Goal: Complete application form

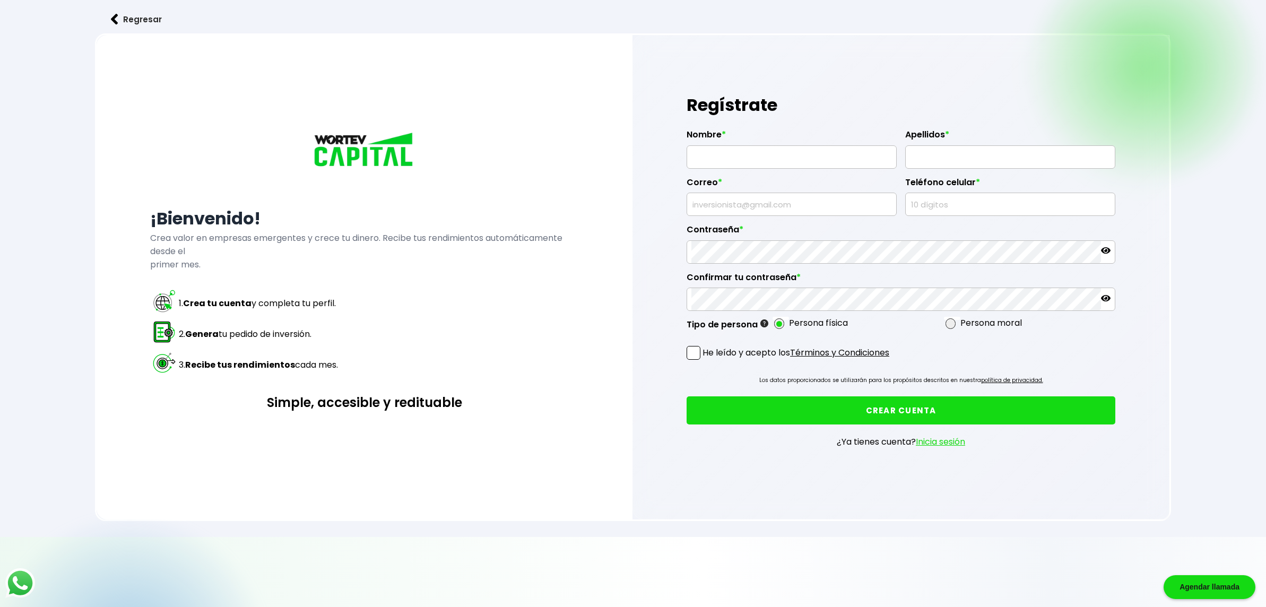
click at [784, 153] on input "text" at bounding box center [791, 157] width 200 height 22
type input "HIRONORI"
type input "[PERSON_NAME]"
type input "[EMAIL_ADDRESS][DOMAIN_NAME]"
type input "5531637151"
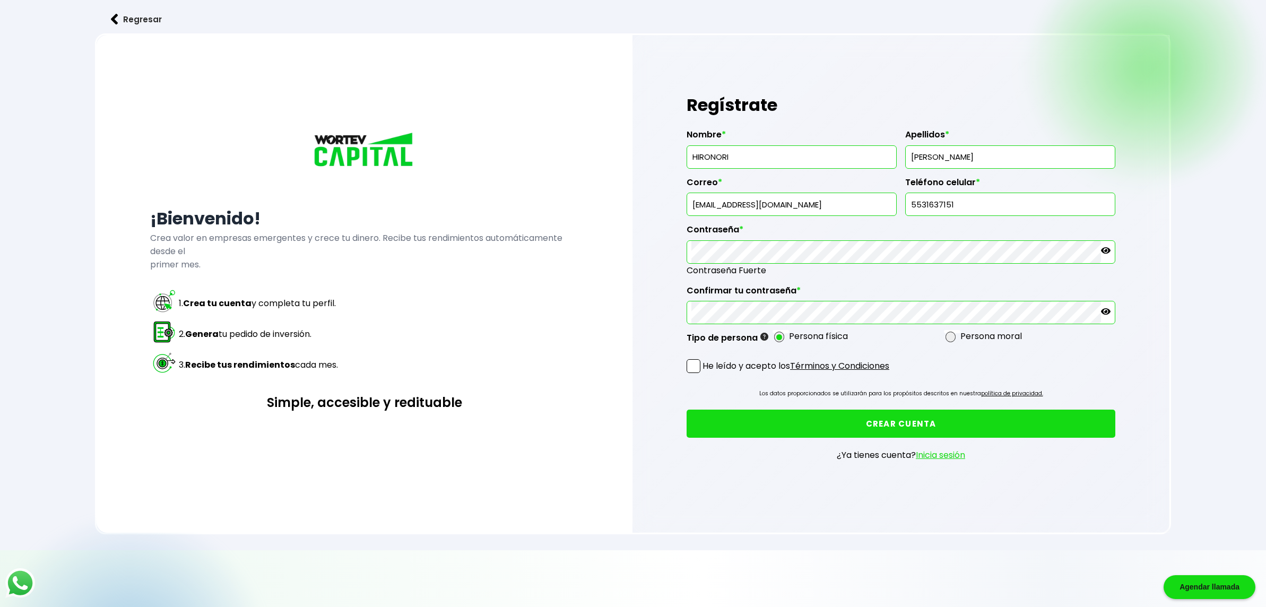
click at [700, 361] on label "He leído y acepto los Términos y Condiciones" at bounding box center [787, 365] width 203 height 13
click at [704, 374] on input "He leído y acepto los Términos y Condiciones" at bounding box center [704, 374] width 0 height 0
click at [727, 428] on button "CREAR CUENTA" at bounding box center [900, 423] width 429 height 28
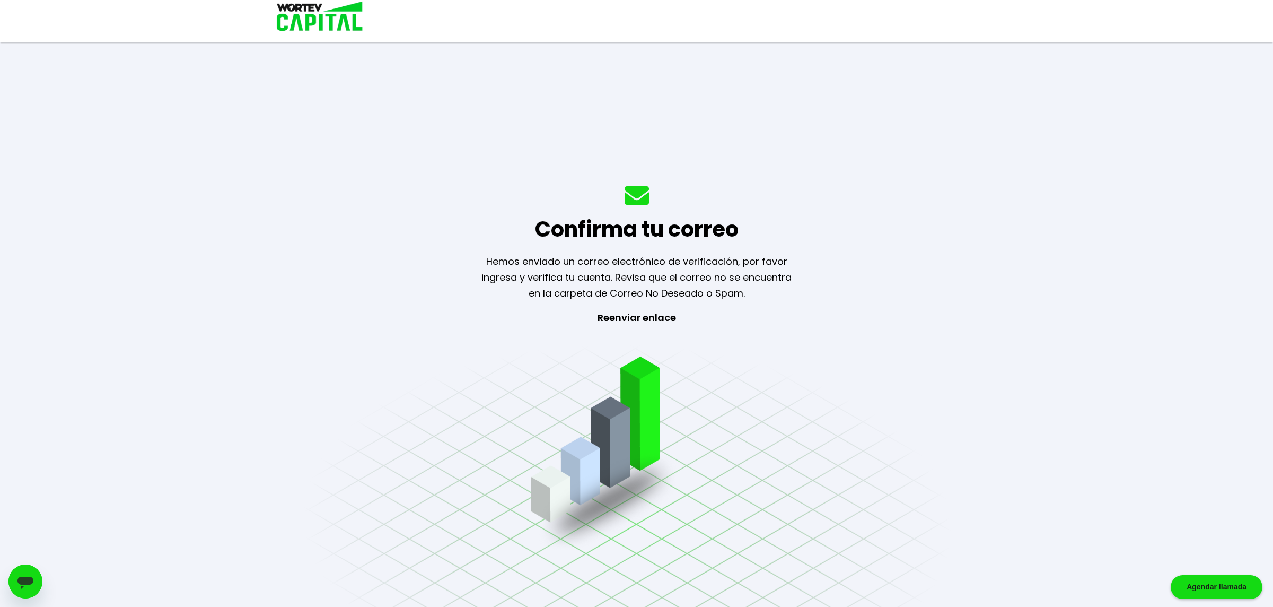
click at [630, 322] on p "Reenviar enlace" at bounding box center [637, 365] width 98 height 111
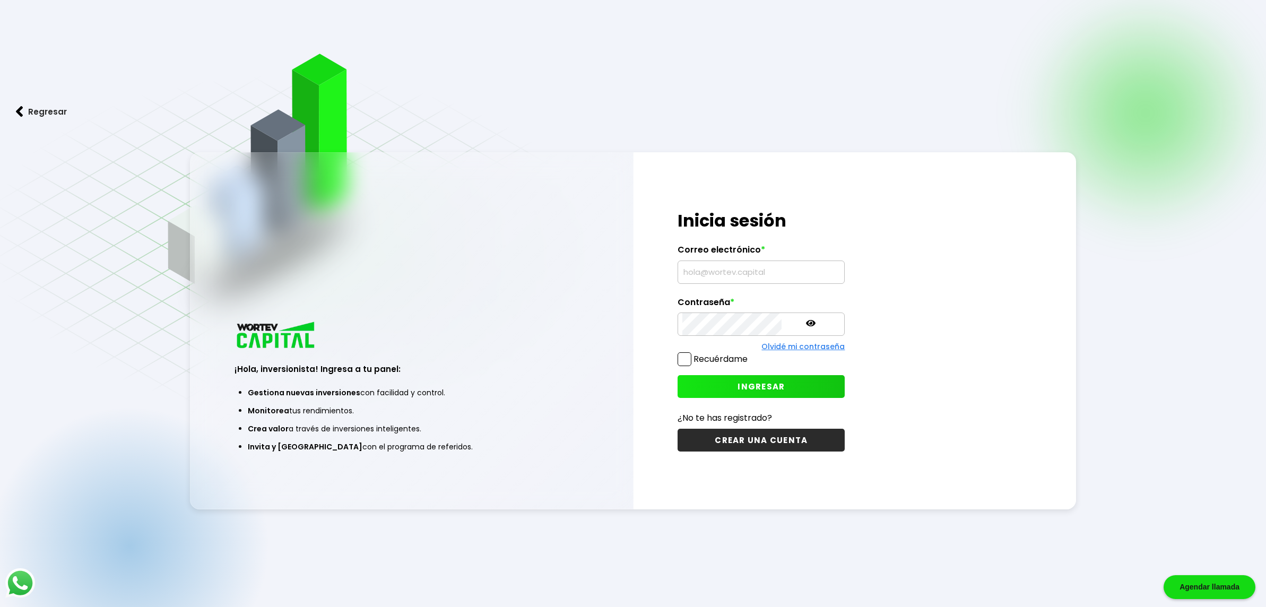
type input "[EMAIL_ADDRESS][DOMAIN_NAME]"
click at [690, 359] on span at bounding box center [684, 359] width 14 height 14
click at [749, 354] on input "Recuérdame" at bounding box center [749, 354] width 0 height 0
click at [725, 394] on button "INGRESAR" at bounding box center [760, 386] width 167 height 23
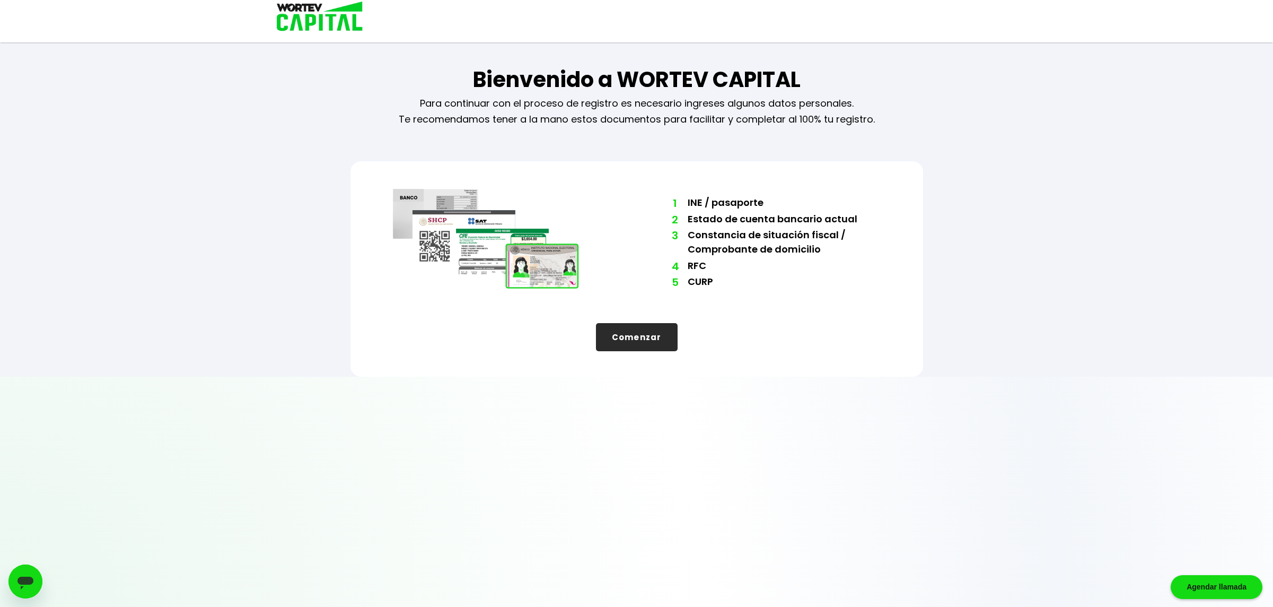
click at [633, 337] on button "Comenzar" at bounding box center [637, 337] width 82 height 28
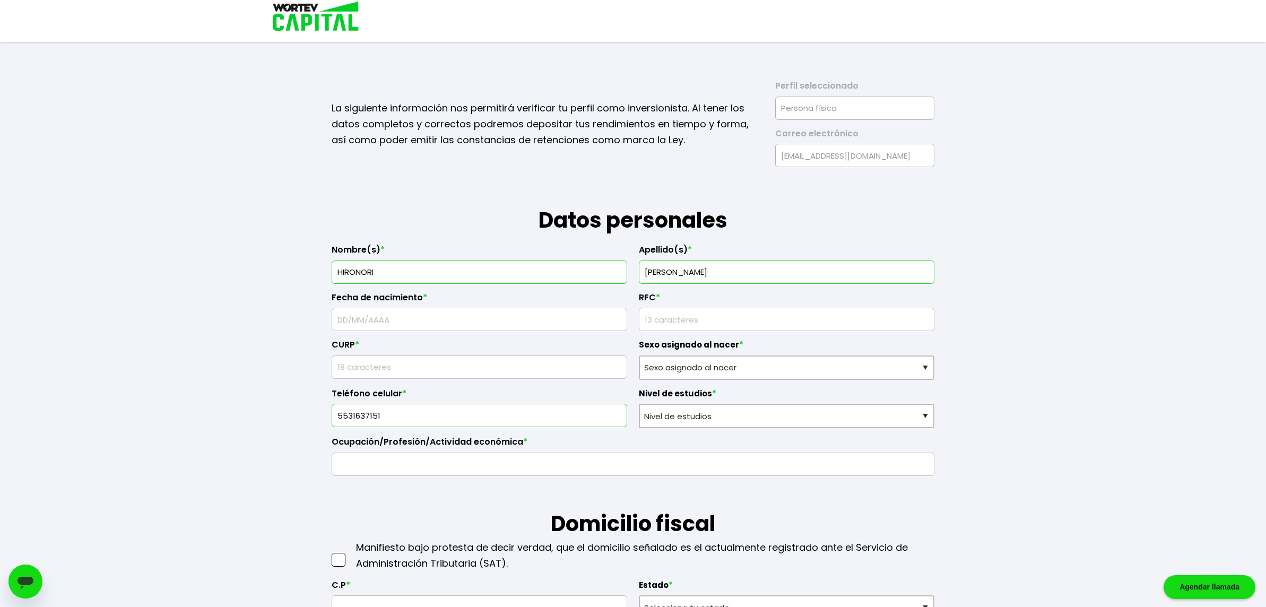
drag, startPoint x: 522, startPoint y: 318, endPoint x: 540, endPoint y: 315, distance: 18.4
click at [522, 318] on input "text" at bounding box center [479, 319] width 286 height 22
type input "[DATE]"
click at [725, 322] on input "rfc" at bounding box center [786, 319] width 286 height 22
type input "TAPH820117F14"
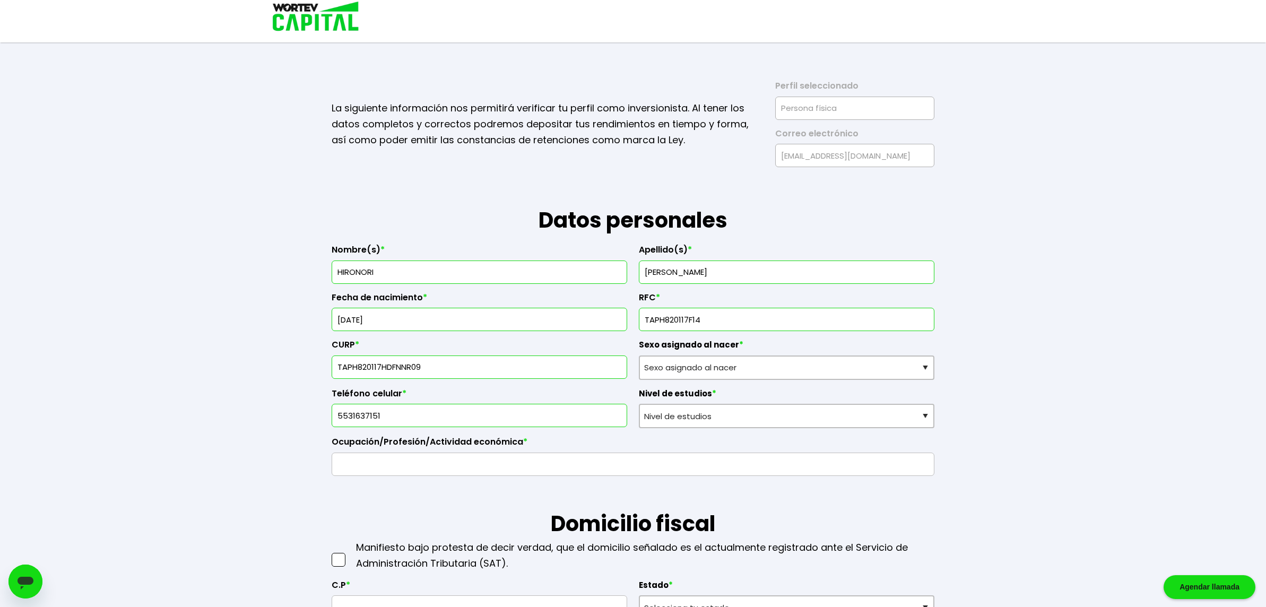
type input "TAPH820117HDFNNR09"
click at [743, 364] on select "Sexo asignado al nacer Hombre Mujer Prefiero no contestar" at bounding box center [786, 367] width 295 height 24
select select "Hombre"
click at [639, 355] on select "Sexo asignado al nacer Hombre Mujer Prefiero no contestar" at bounding box center [786, 367] width 295 height 24
click at [479, 424] on input "5531637151" at bounding box center [479, 415] width 286 height 22
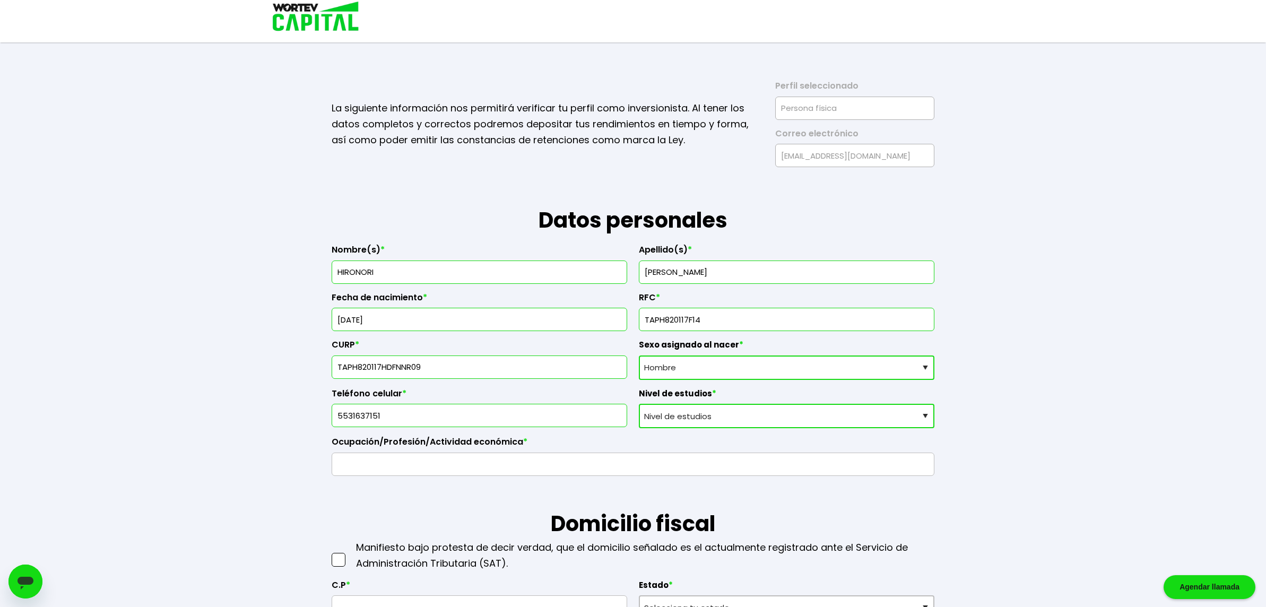
click at [718, 418] on select "Nivel de estudios Primaria Secundaria Bachillerato Licenciatura Posgrado" at bounding box center [786, 416] width 295 height 24
select select "Licenciatura"
click at [639, 404] on select "Nivel de estudios Primaria Secundaria Bachillerato Licenciatura Posgrado" at bounding box center [786, 416] width 295 height 24
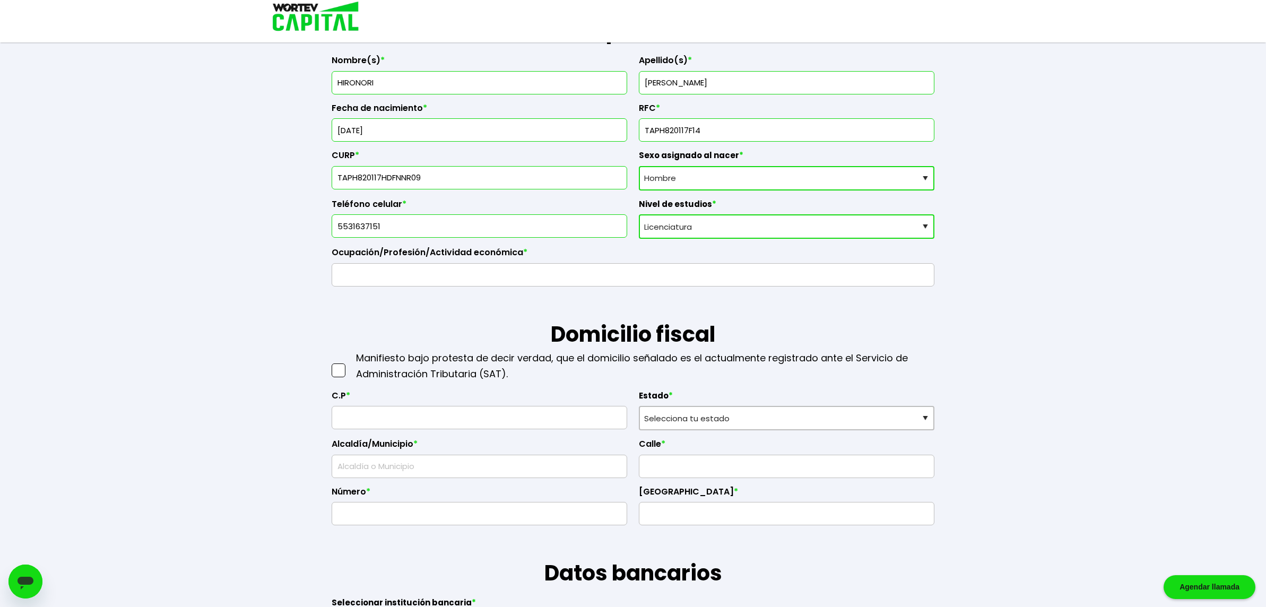
scroll to position [212, 0]
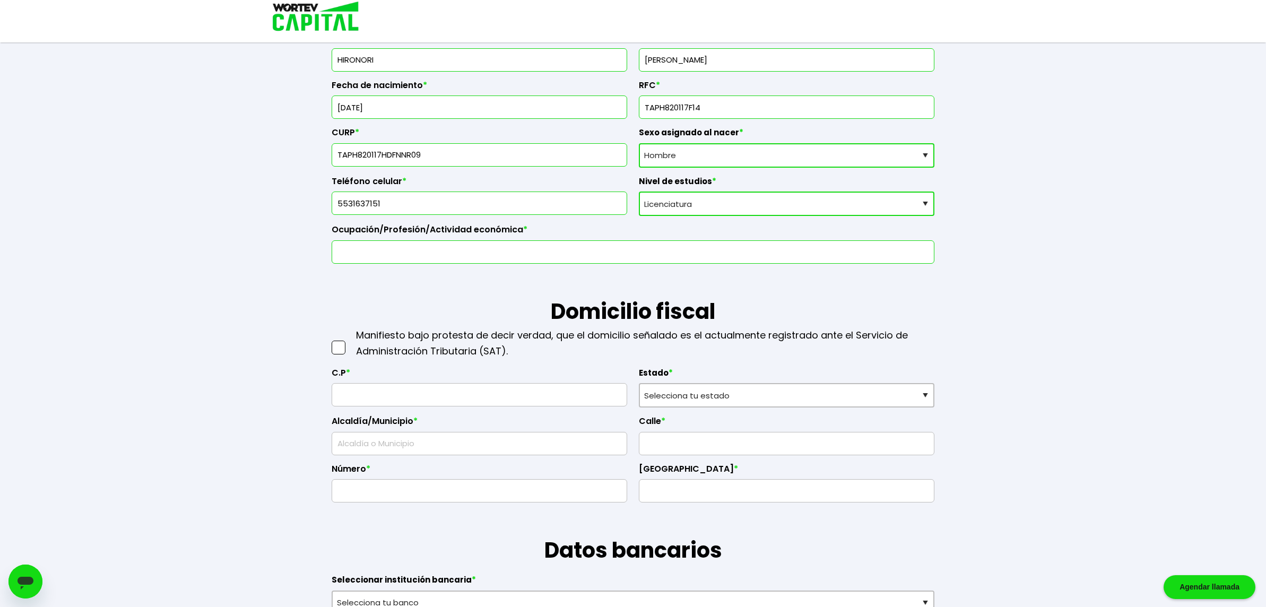
click at [430, 245] on input "text" at bounding box center [632, 252] width 593 height 22
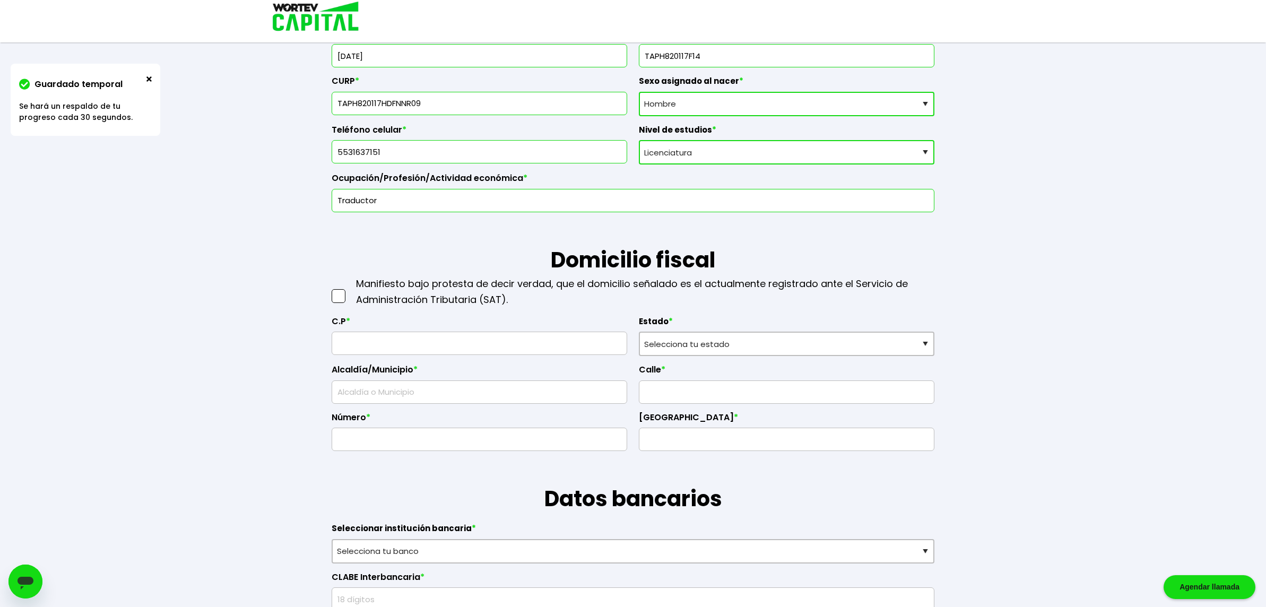
scroll to position [265, 0]
type input "Traductor"
click at [334, 298] on span at bounding box center [339, 294] width 14 height 14
click at [350, 289] on input "checkbox" at bounding box center [350, 289] width 0 height 0
click at [409, 344] on input "text" at bounding box center [479, 341] width 286 height 22
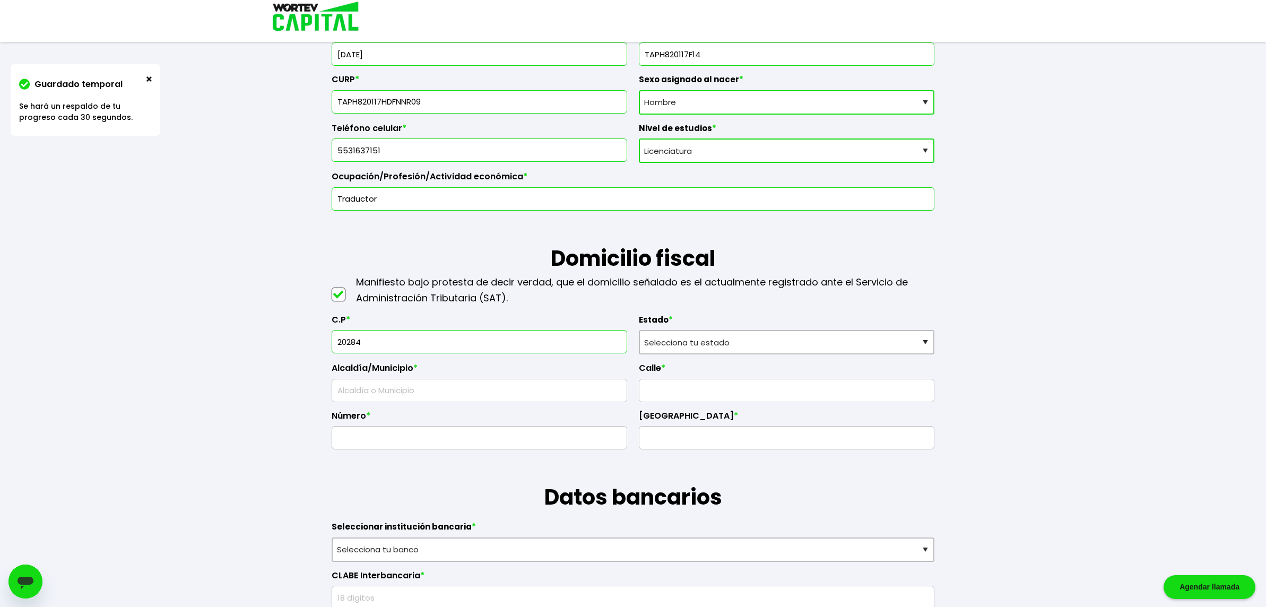
type input "20284"
select select "AG"
type input "[GEOGRAPHIC_DATA]"
type input "La Casita"
click at [677, 338] on select "Selecciona tu estado [GEOGRAPHIC_DATA] [GEOGRAPHIC_DATA][US_STATE] [GEOGRAPHIC_…" at bounding box center [786, 342] width 295 height 24
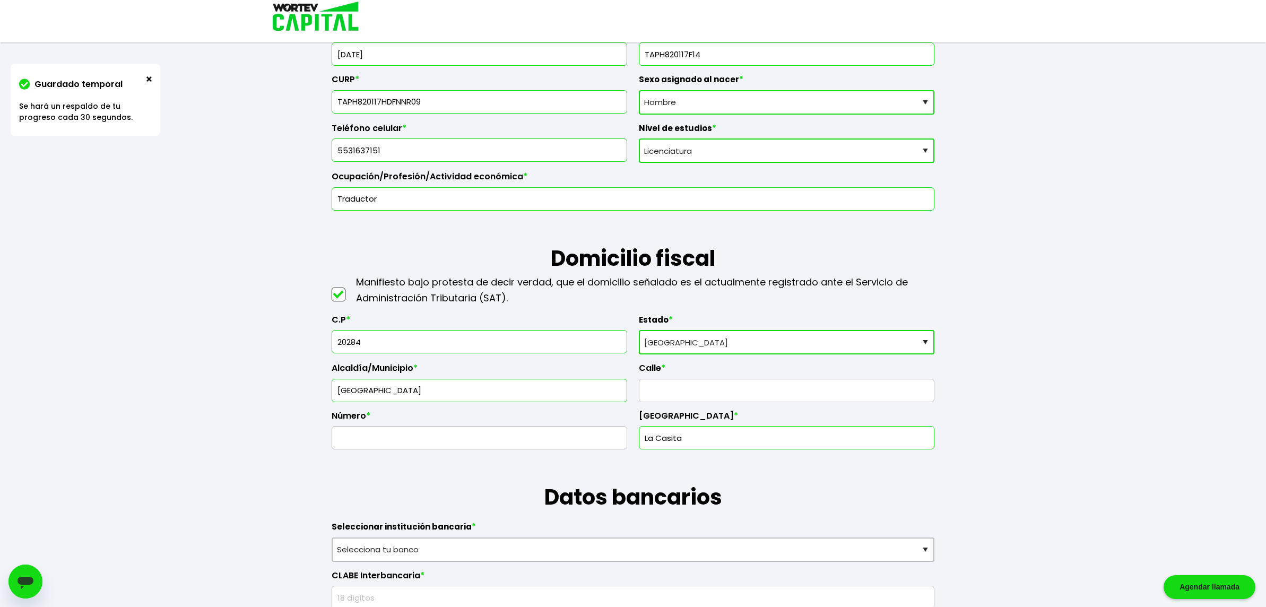
click at [639, 330] on select "Selecciona tu estado [GEOGRAPHIC_DATA] [GEOGRAPHIC_DATA][US_STATE] [GEOGRAPHIC_…" at bounding box center [786, 342] width 295 height 24
click at [653, 390] on input "text" at bounding box center [786, 390] width 286 height 22
type input "[PERSON_NAME]"
type input "114"
click at [699, 432] on input "La Casita" at bounding box center [786, 437] width 286 height 22
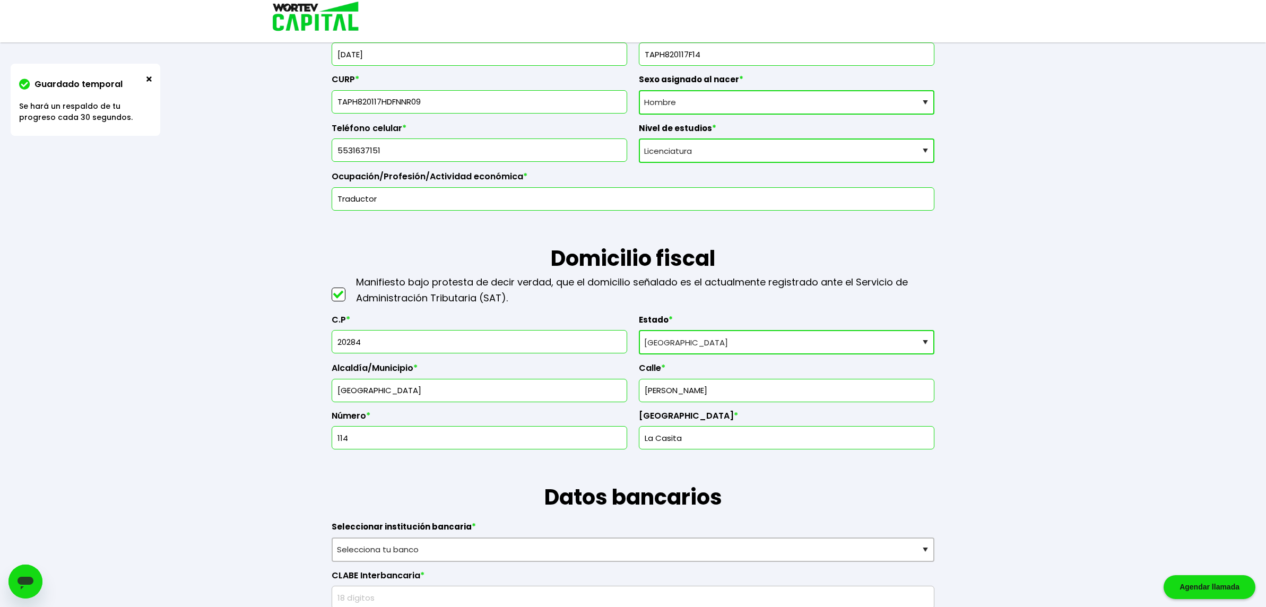
drag, startPoint x: 699, startPoint y: 432, endPoint x: 490, endPoint y: 449, distance: 209.7
type input "C"
type input "Villas del Oeste"
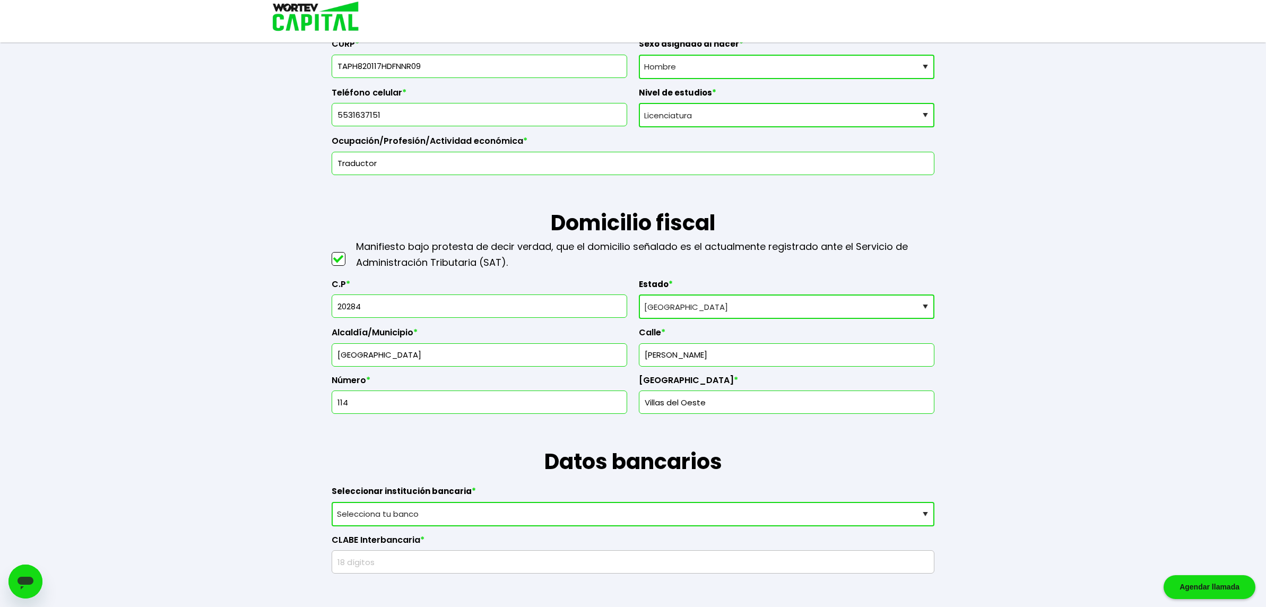
scroll to position [530, 0]
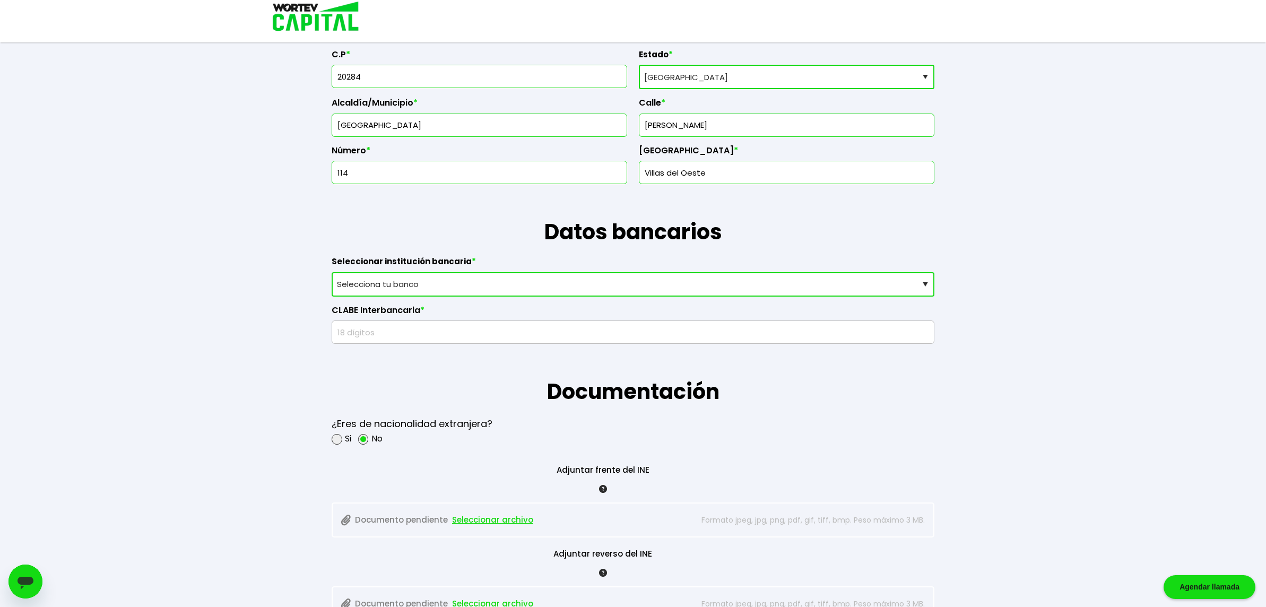
click at [387, 290] on select "Selecciona tu banco ABC Capital Actinver Afirme Albo ASP Banamex Banbajio Banco…" at bounding box center [633, 284] width 603 height 24
select select "BBVA Bancomer"
click at [332, 272] on select "Selecciona tu banco ABC Capital Actinver Afirme Albo ASP Banamex Banbajio Banco…" at bounding box center [633, 284] width 603 height 24
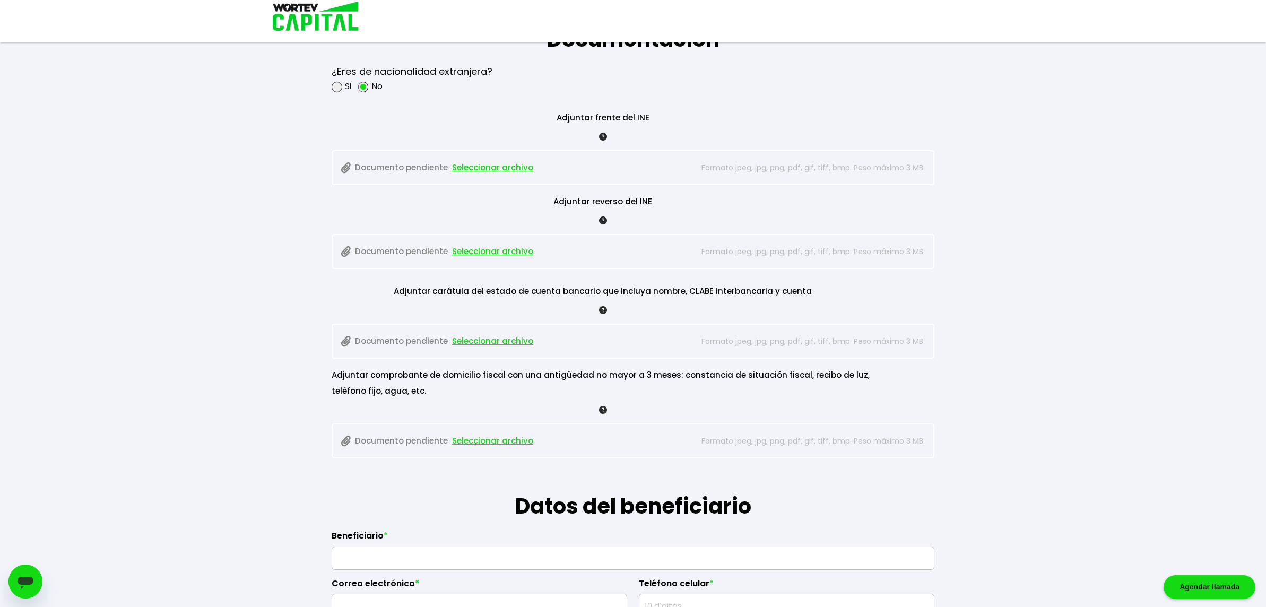
scroll to position [1008, 0]
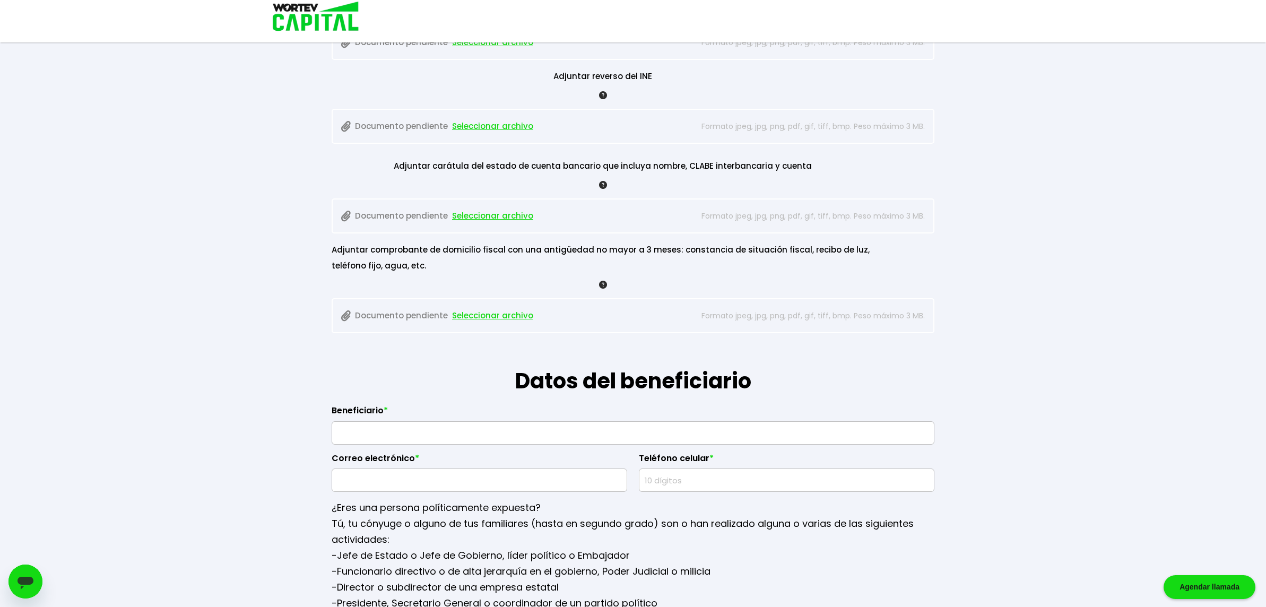
click at [706, 430] on input "text" at bounding box center [632, 433] width 593 height 22
type input "[PERSON_NAME]"
type input "[EMAIL_ADDRESS][DOMAIN_NAME]"
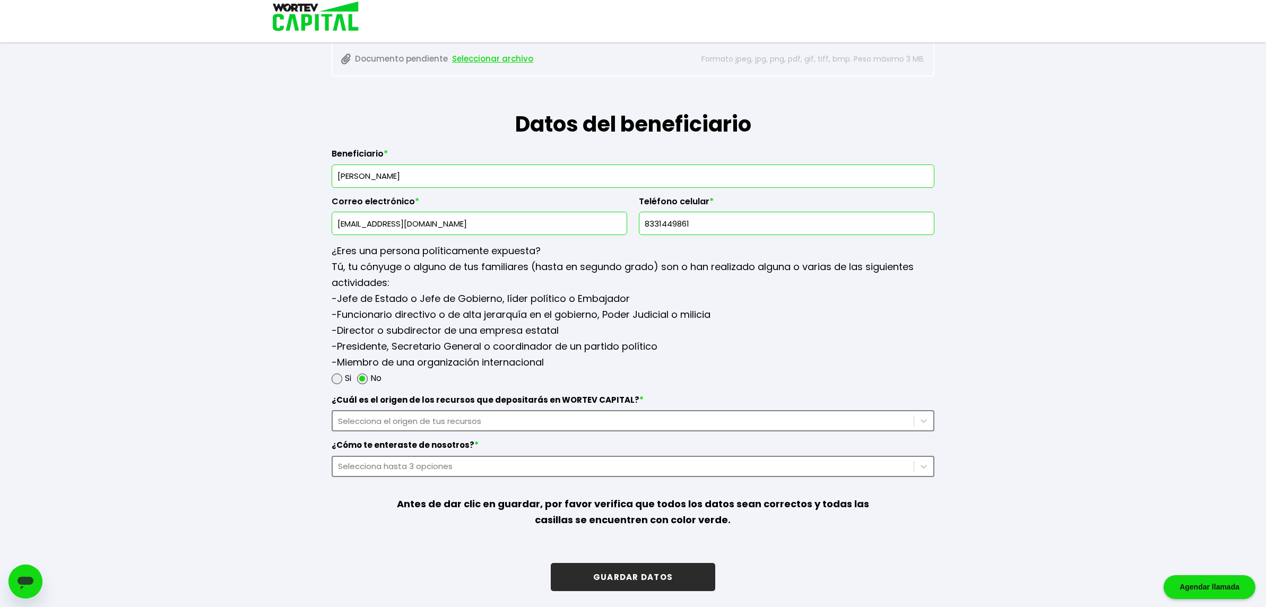
scroll to position [1266, 0]
type input "8331449861"
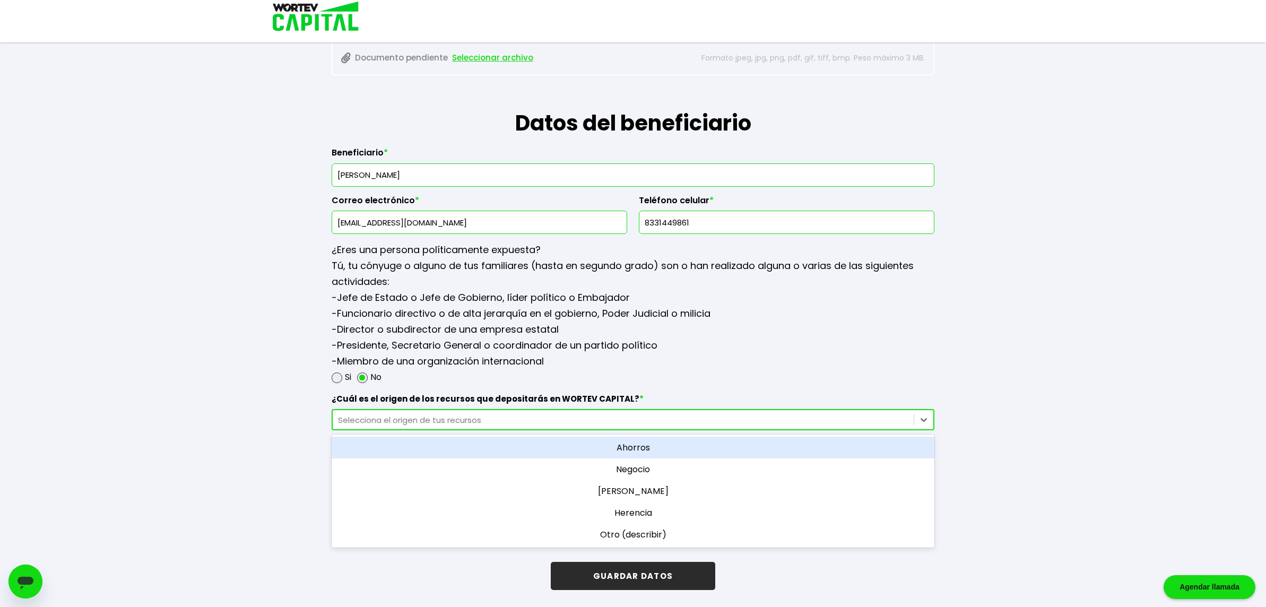
click at [457, 415] on div "Selecciona el origen de tus recursos" at bounding box center [623, 420] width 570 height 12
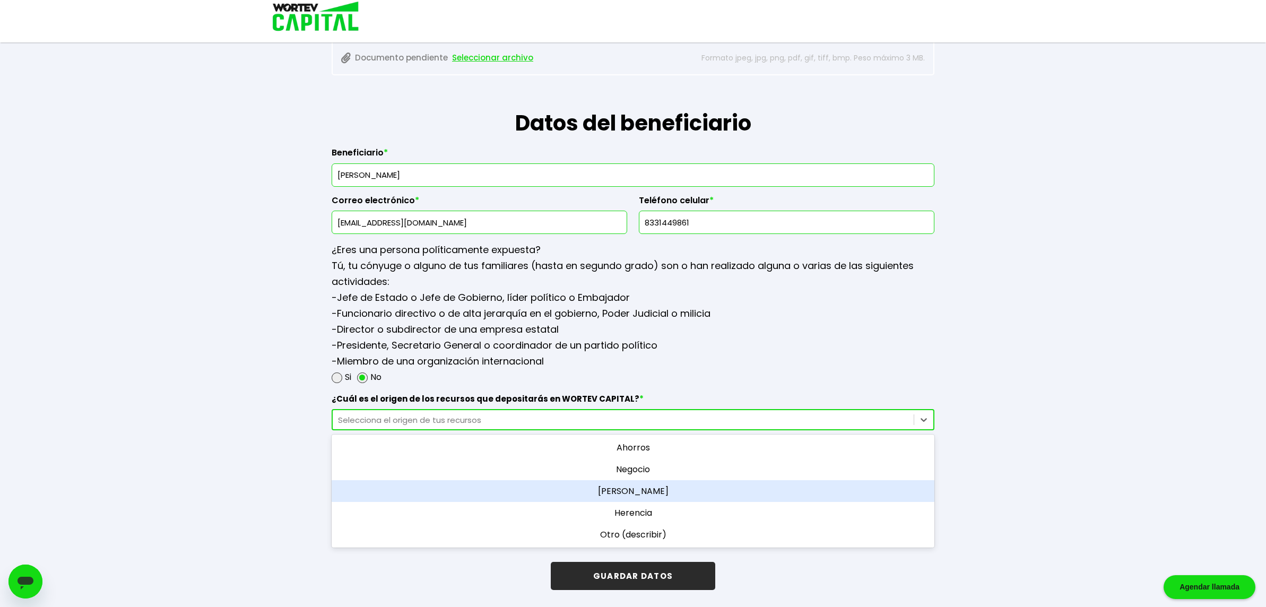
click at [640, 488] on div "[PERSON_NAME]" at bounding box center [633, 491] width 603 height 22
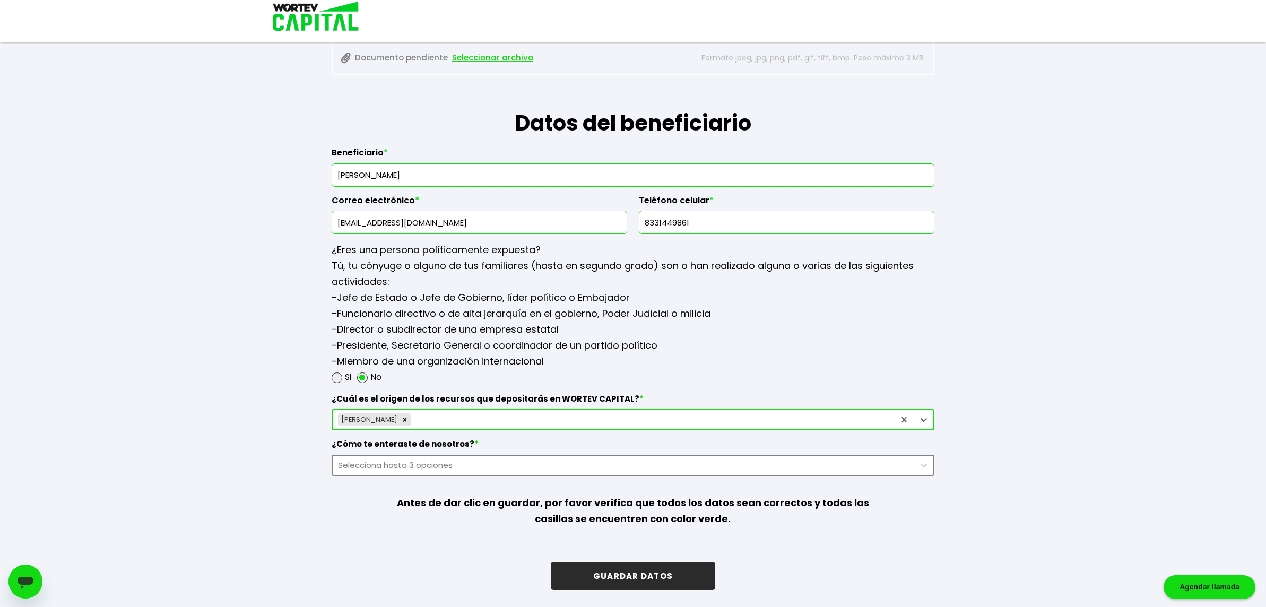
click at [585, 464] on div "Selecciona hasta 3 opciones" at bounding box center [623, 465] width 570 height 12
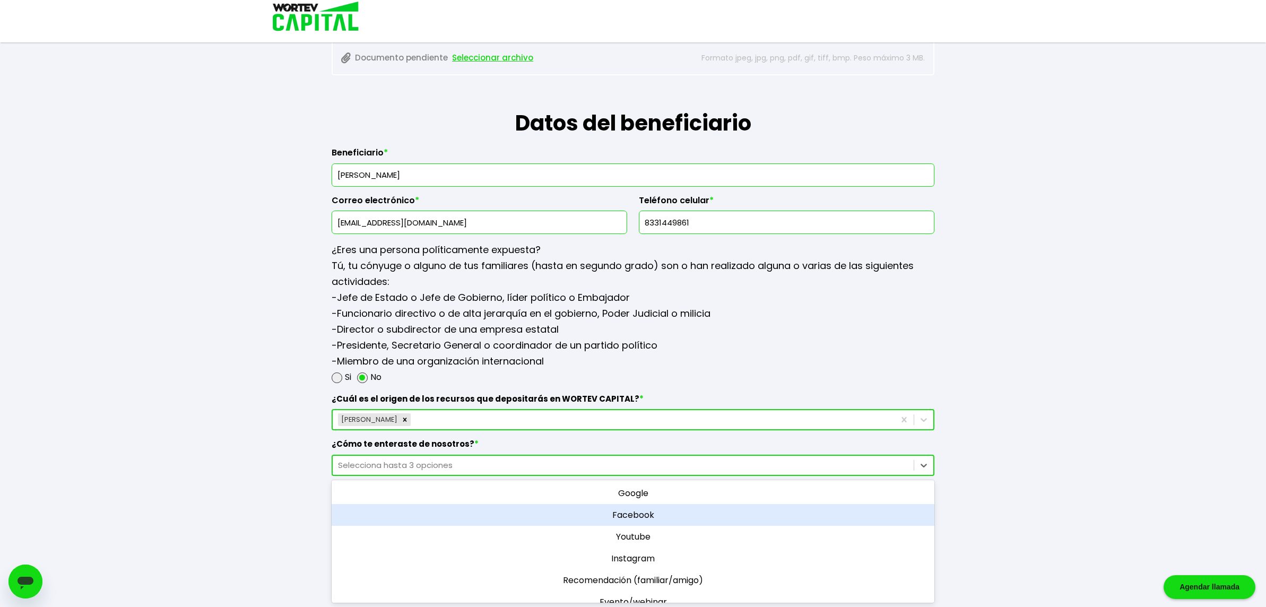
click at [640, 509] on div "Facebook" at bounding box center [633, 515] width 603 height 22
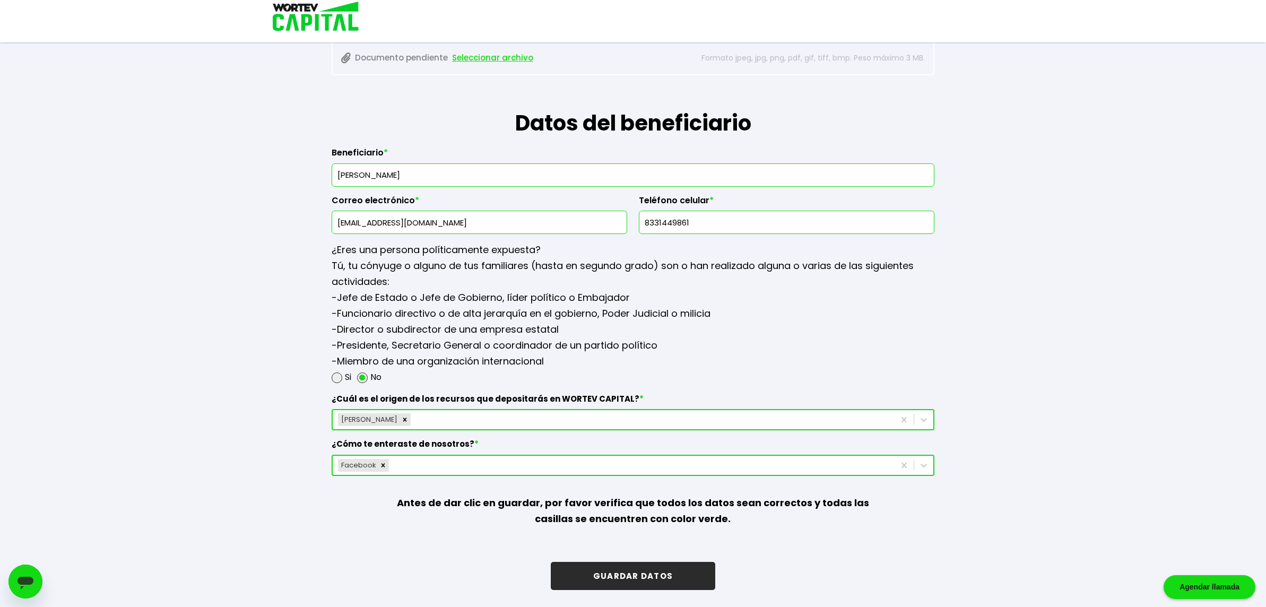
click at [642, 577] on button "GUARDAR DATOS" at bounding box center [633, 576] width 164 height 28
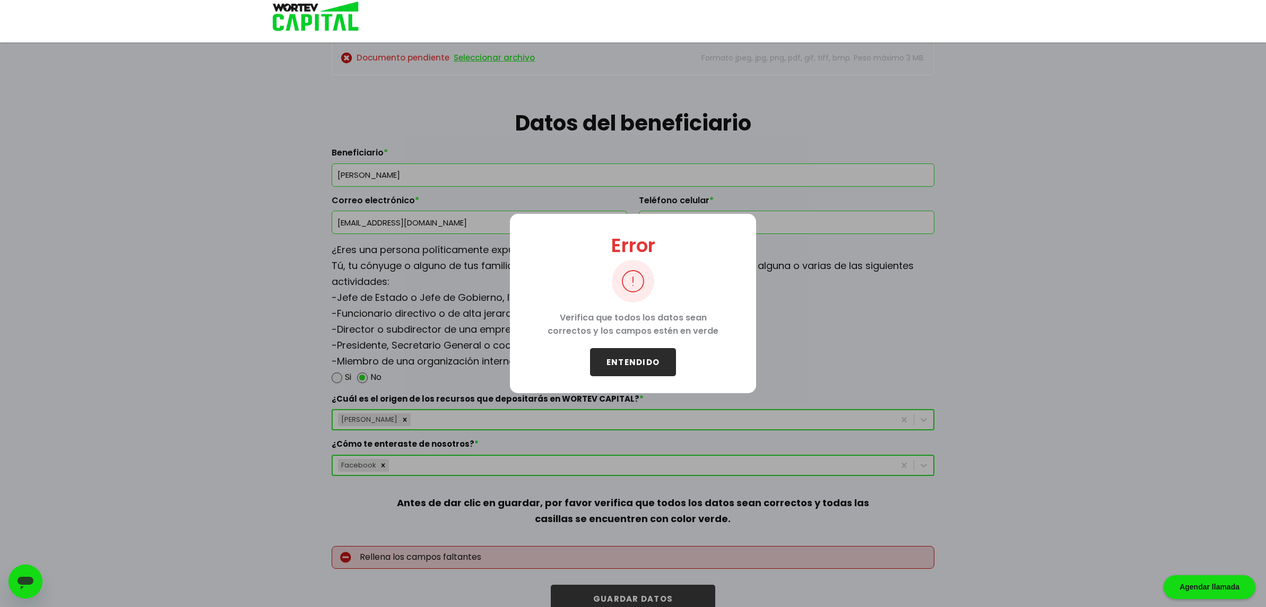
click at [630, 365] on button "ENTENDIDO" at bounding box center [633, 362] width 86 height 28
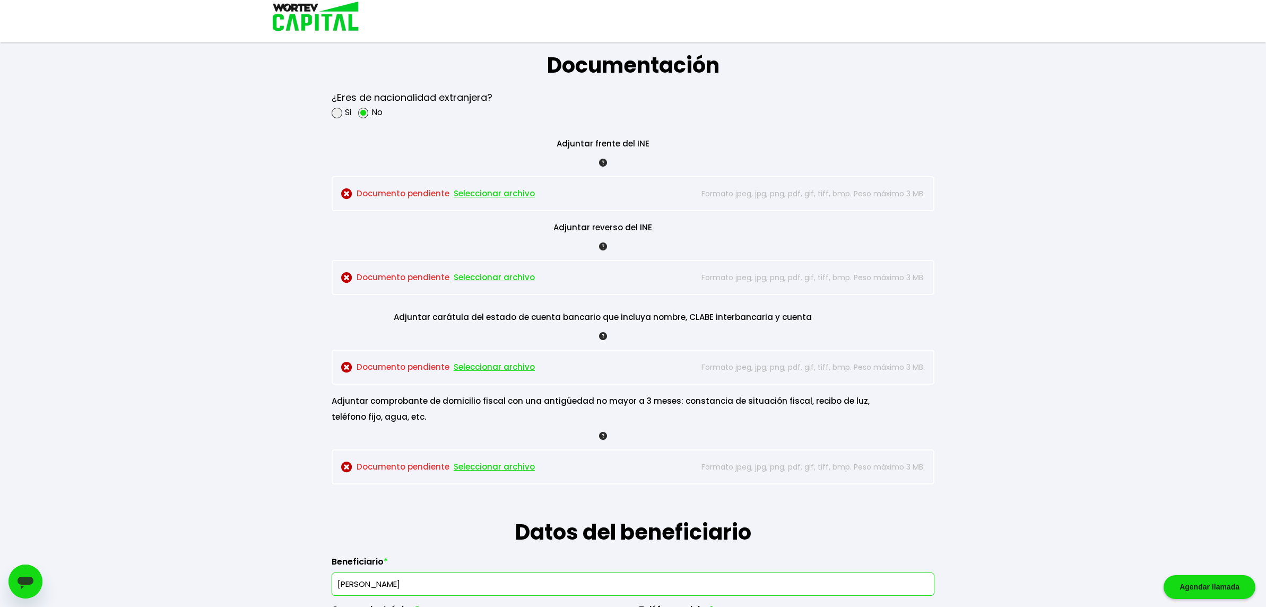
scroll to position [864, 0]
